Goal: Task Accomplishment & Management: Use online tool/utility

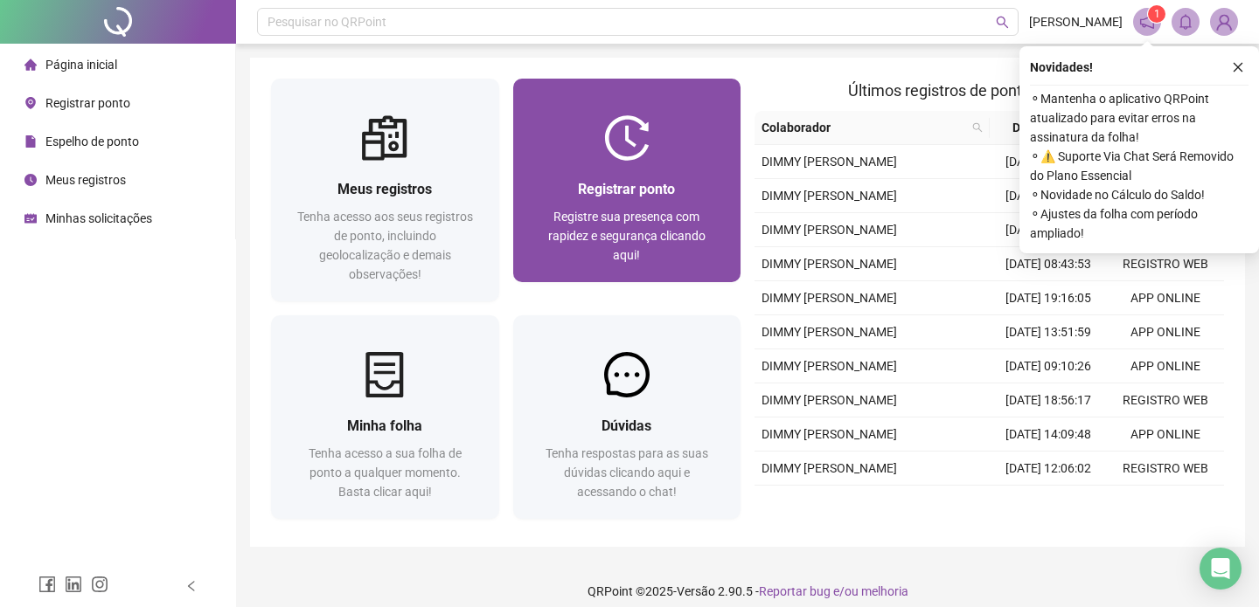
click at [607, 188] on span "Registrar ponto" at bounding box center [626, 189] width 97 height 17
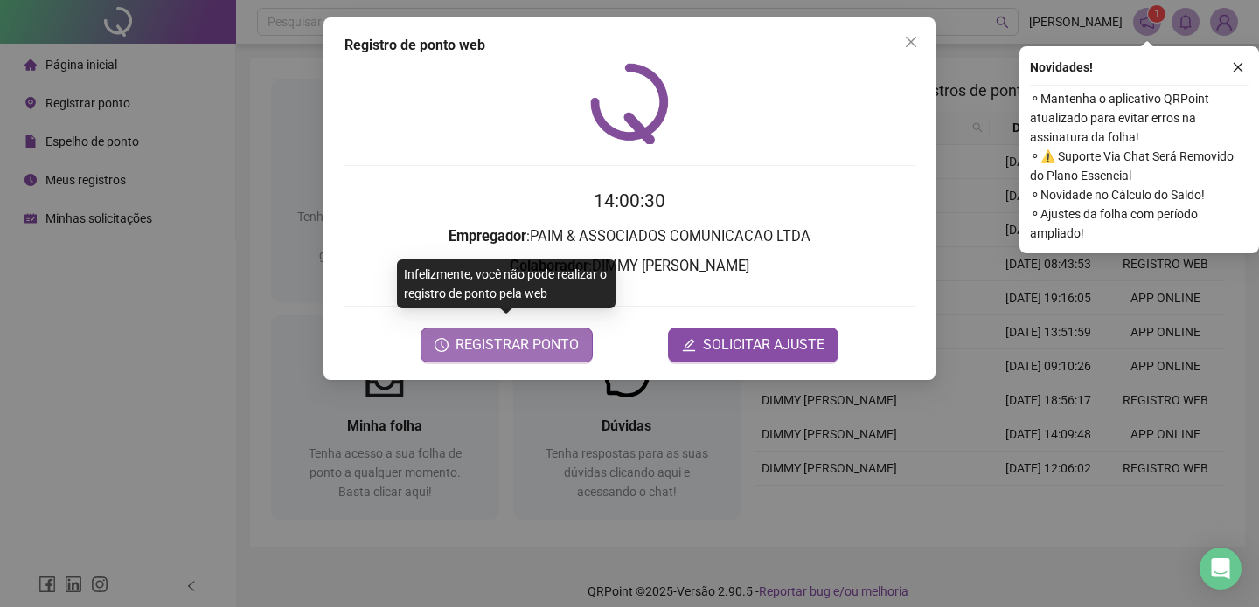
click at [555, 335] on span "REGISTRAR PONTO" at bounding box center [516, 345] width 123 height 21
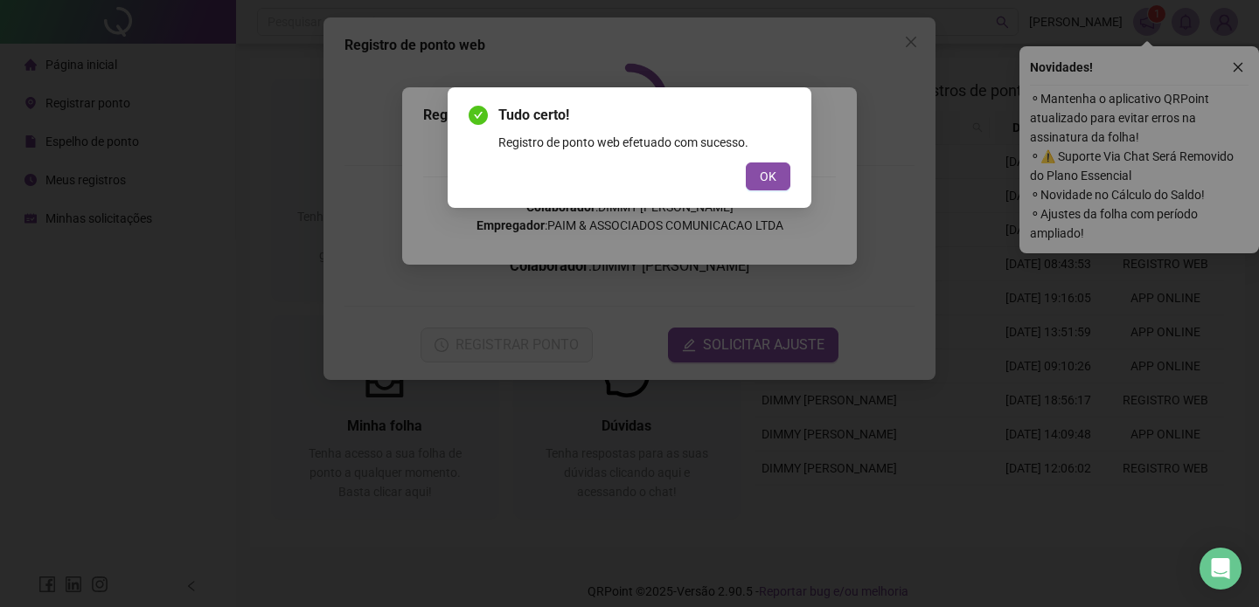
click at [738, 189] on div "OK" at bounding box center [630, 177] width 322 height 28
click at [758, 189] on button "OK" at bounding box center [768, 177] width 45 height 28
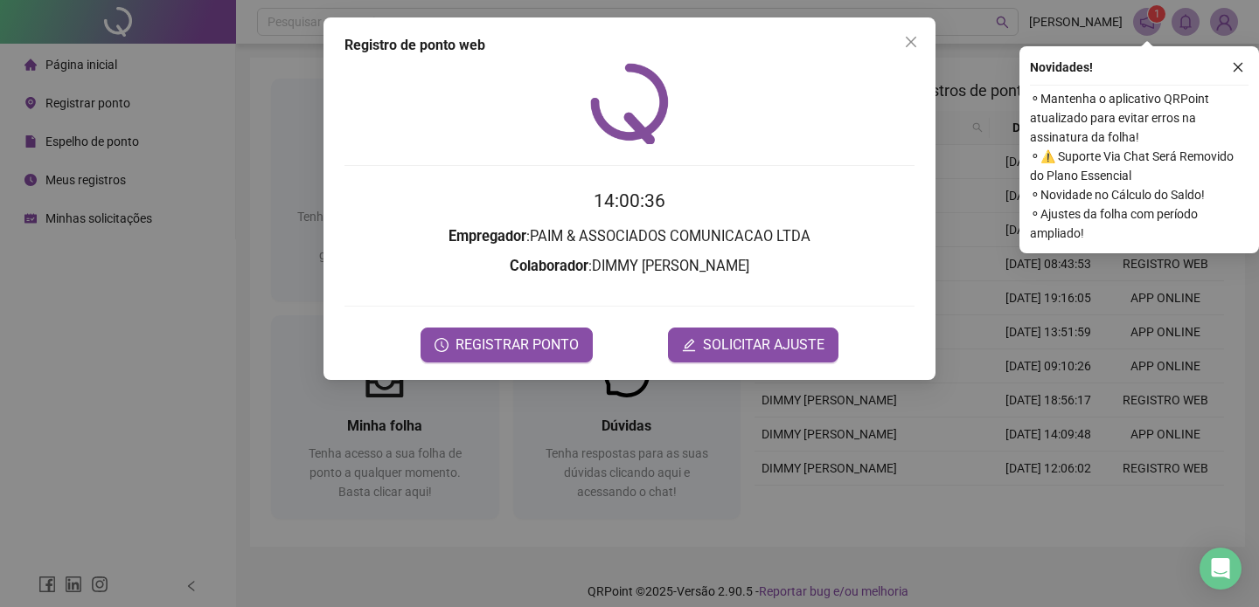
click at [910, 63] on div at bounding box center [629, 103] width 570 height 81
click at [914, 55] on button "Close" at bounding box center [911, 42] width 28 height 28
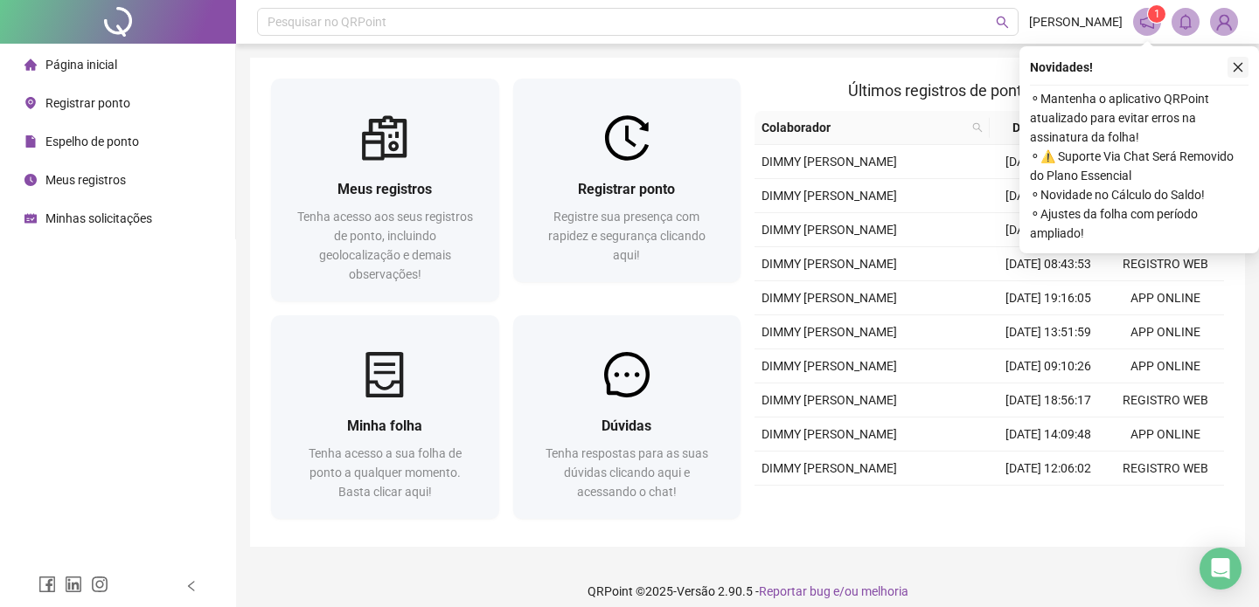
click at [1239, 66] on icon "close" at bounding box center [1238, 68] width 10 height 10
